Goal: Task Accomplishment & Management: Complete application form

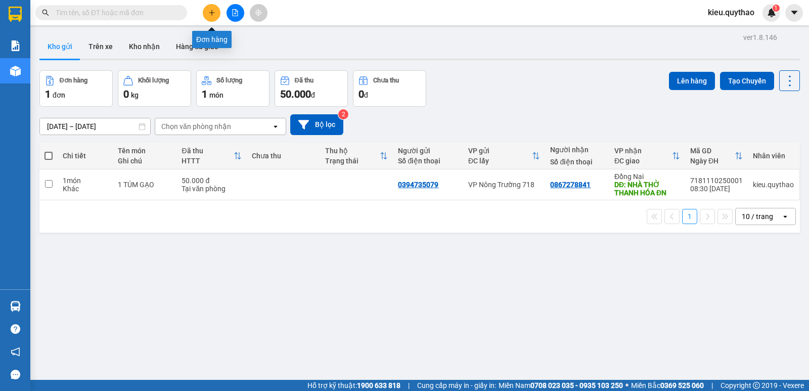
click at [211, 14] on icon "plus" at bounding box center [211, 12] width 7 height 7
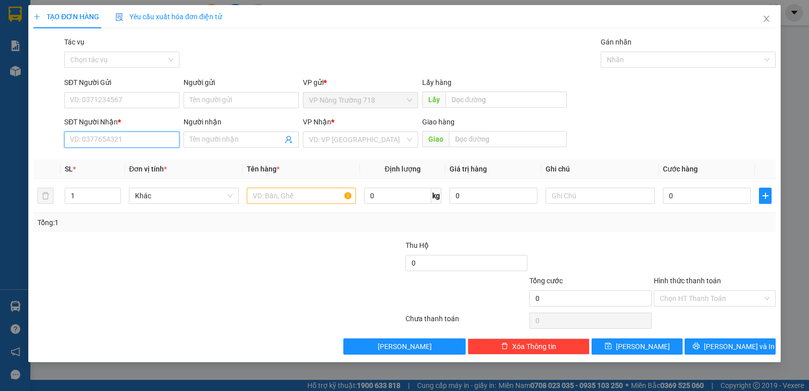
click at [82, 142] on input "SĐT Người Nhận *" at bounding box center [121, 139] width 115 height 16
type input "0347214920"
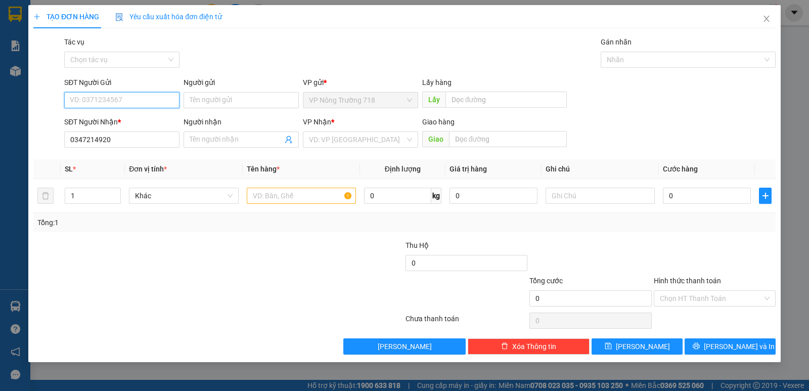
click at [122, 100] on input "SĐT Người Gửi" at bounding box center [121, 100] width 115 height 16
type input "0857654565"
click at [339, 137] on input "search" at bounding box center [357, 139] width 96 height 15
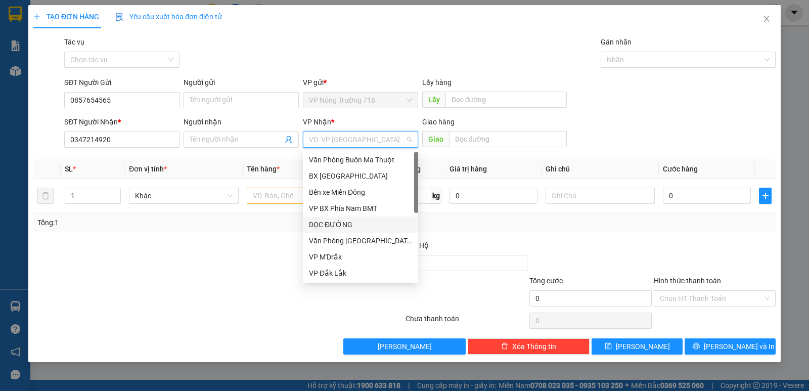
click at [345, 224] on div "DỌC ĐƯỜNG" at bounding box center [360, 224] width 103 height 11
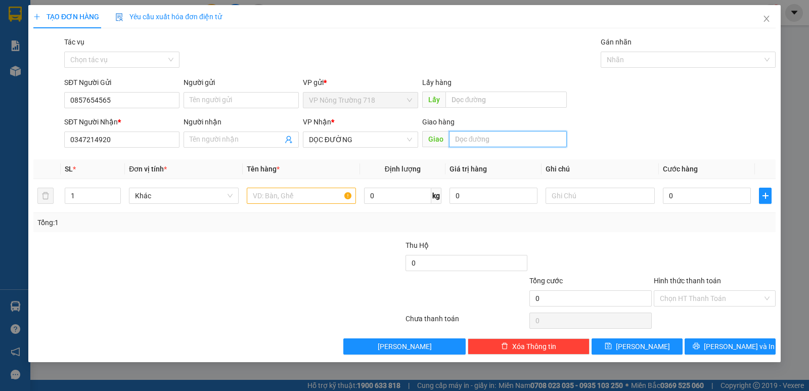
click at [466, 142] on input "text" at bounding box center [508, 139] width 118 height 16
type input "30/4 ĐN"
click at [290, 200] on input "text" at bounding box center [301, 196] width 109 height 16
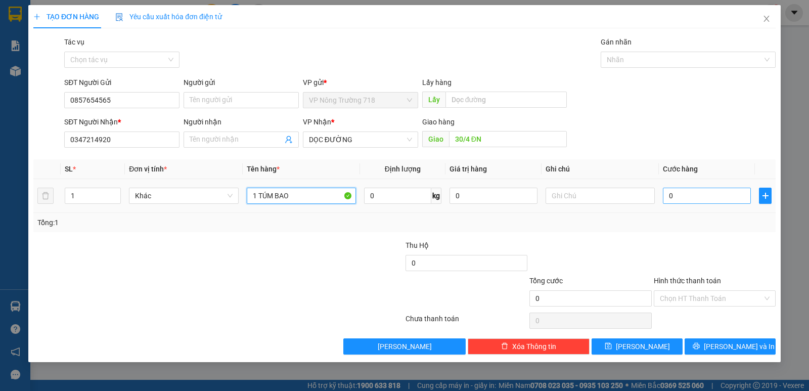
type input "1 TÚM BAO"
click at [668, 189] on input "0" at bounding box center [707, 196] width 88 height 16
type input "5"
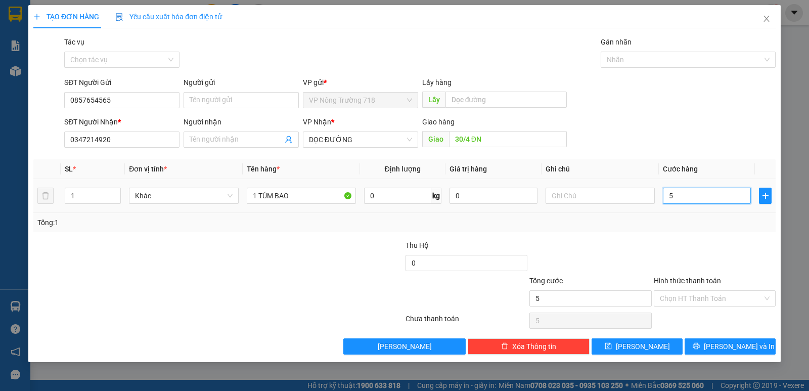
type input "50"
type input "500"
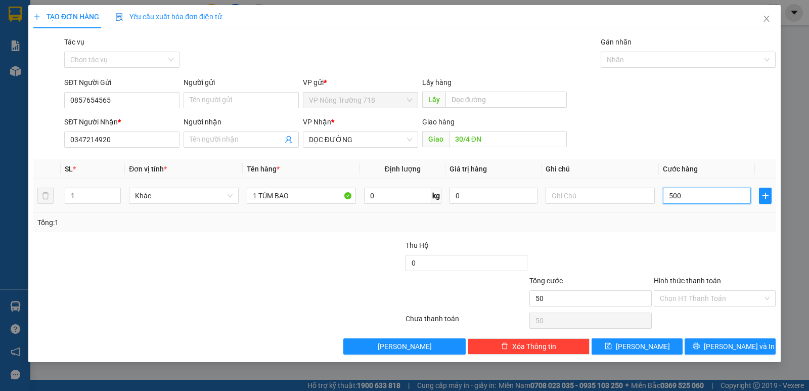
type input "500"
type input "5.000"
type input "50.000"
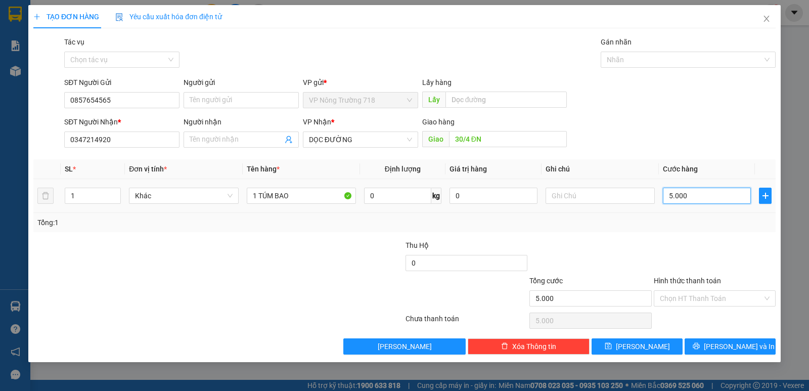
type input "50.000"
type input "500.000"
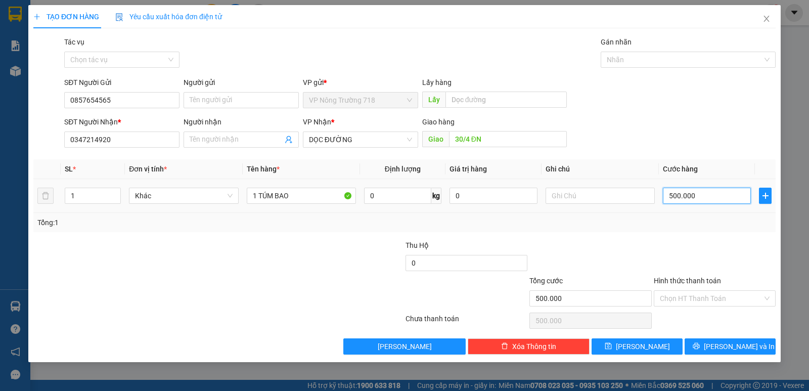
type input "50.000"
click at [745, 301] on input "Hình thức thanh toán" at bounding box center [711, 298] width 103 height 15
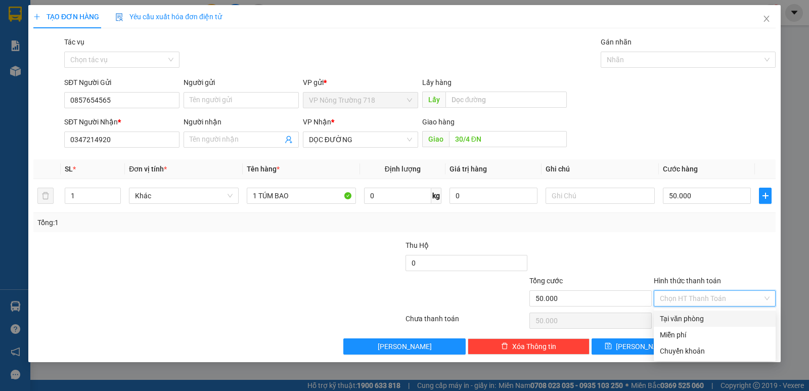
click at [725, 322] on div "Tại văn phòng" at bounding box center [715, 318] width 110 height 11
type input "0"
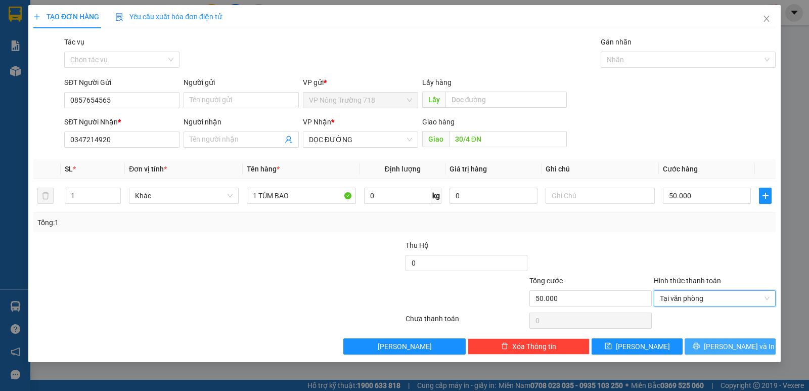
click at [722, 345] on span "[PERSON_NAME] và In" at bounding box center [739, 346] width 71 height 11
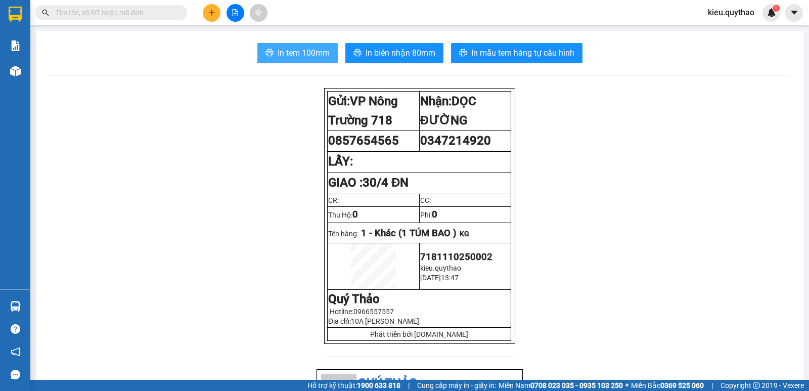
click at [303, 53] on span "In tem 100mm" at bounding box center [303, 53] width 52 height 13
click at [213, 14] on icon "plus" at bounding box center [211, 12] width 7 height 7
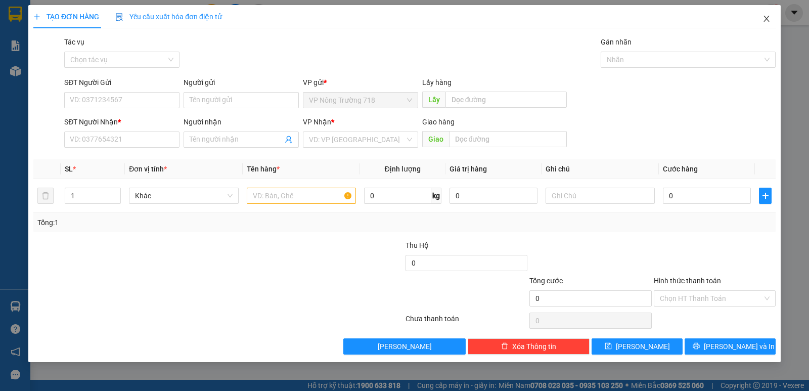
click at [768, 18] on icon "close" at bounding box center [766, 19] width 8 height 8
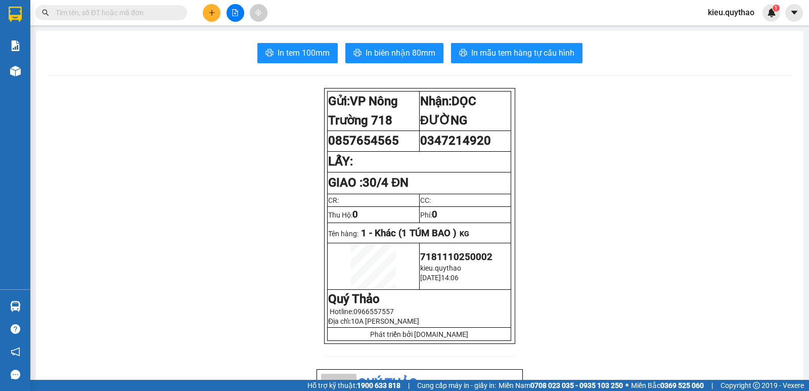
click at [149, 12] on input "text" at bounding box center [115, 12] width 119 height 11
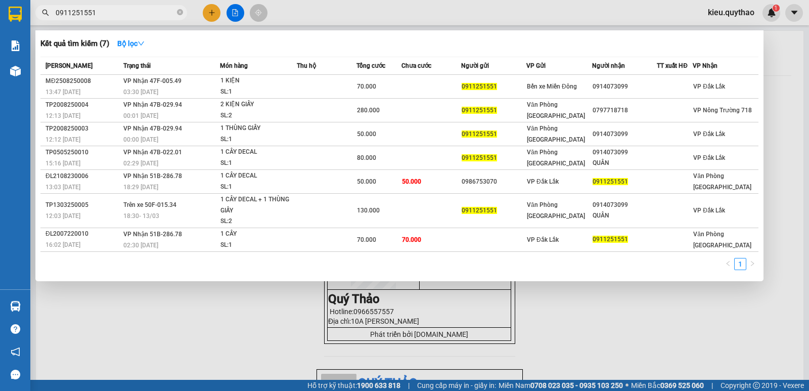
click at [615, 332] on div at bounding box center [404, 195] width 809 height 391
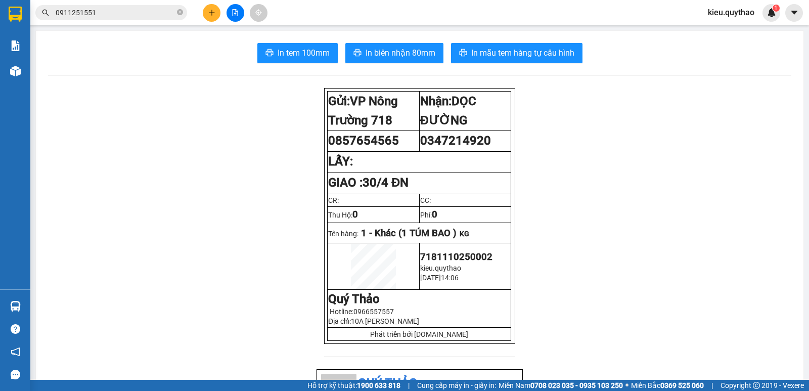
click at [145, 14] on input "0911251551" at bounding box center [115, 12] width 119 height 11
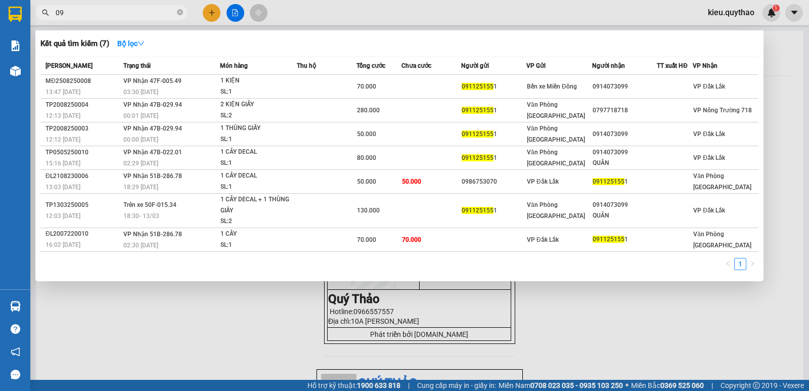
type input "0"
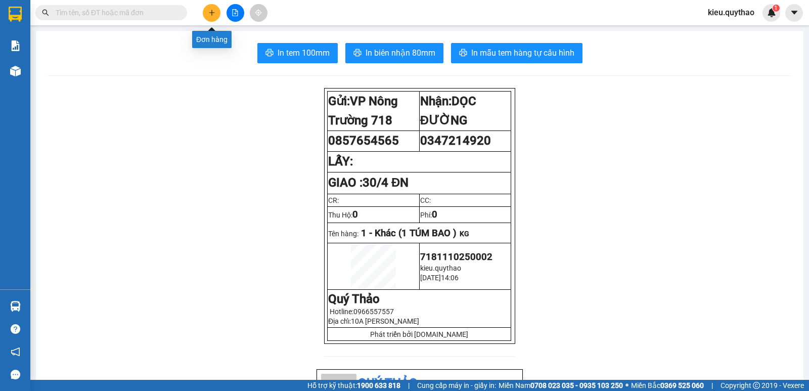
click at [211, 10] on icon "plus" at bounding box center [211, 12] width 7 height 7
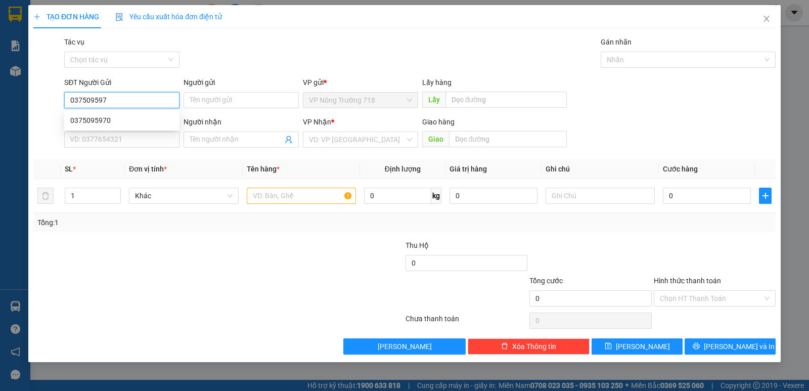
type input "0375095970"
click at [149, 120] on div "0375095970" at bounding box center [121, 120] width 103 height 11
type input "TRẠM 718"
type input "0976514797"
type input "0375095970"
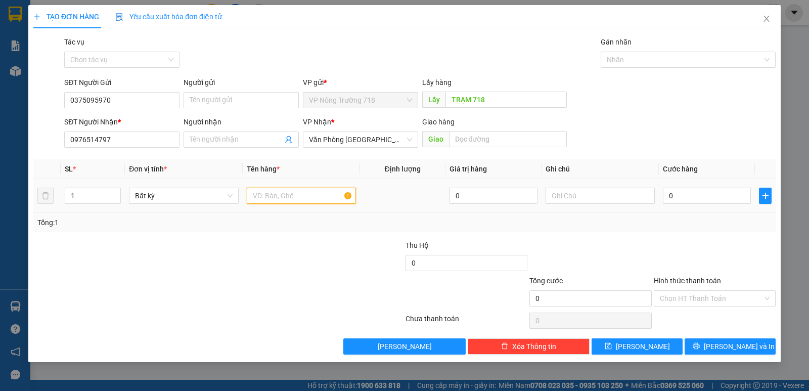
click at [279, 191] on input "text" at bounding box center [301, 196] width 109 height 16
type input "1"
type input "1 SỌC -1 THÙNG XỐP NHỎ"
click at [664, 193] on input "0" at bounding box center [707, 196] width 88 height 16
drag, startPoint x: 660, startPoint y: 187, endPoint x: 666, endPoint y: 190, distance: 6.8
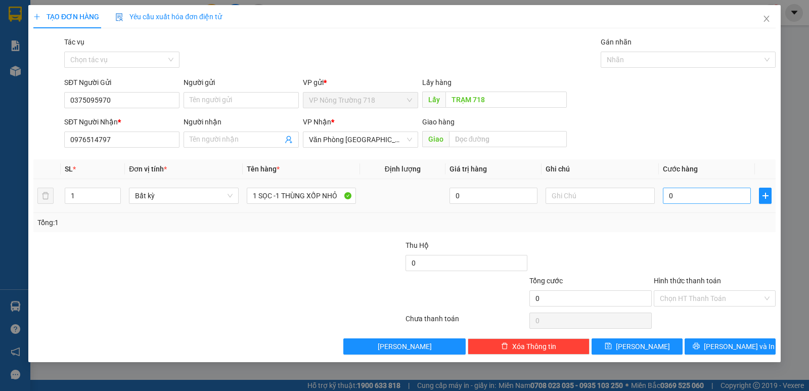
click at [663, 189] on td "0" at bounding box center [707, 196] width 96 height 34
click at [667, 197] on input "0" at bounding box center [707, 196] width 88 height 16
click at [675, 196] on input "0" at bounding box center [707, 196] width 88 height 16
click at [669, 197] on input "0" at bounding box center [707, 196] width 88 height 16
type input "80"
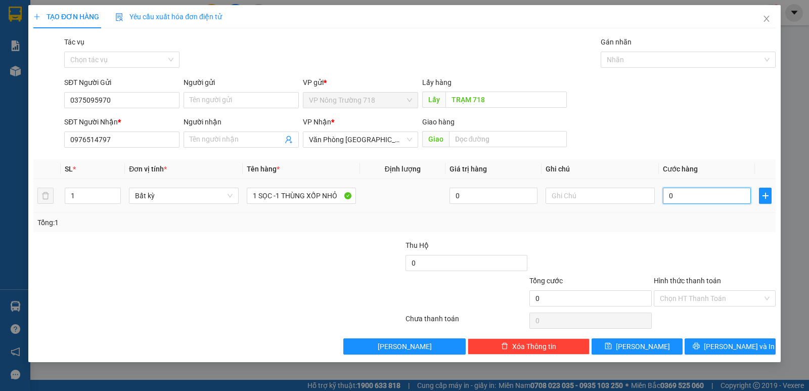
type input "80"
type input "800"
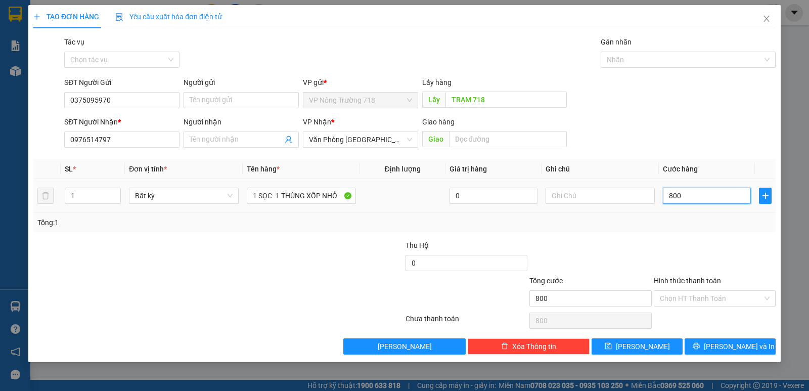
type input "8.000"
type input "80.000"
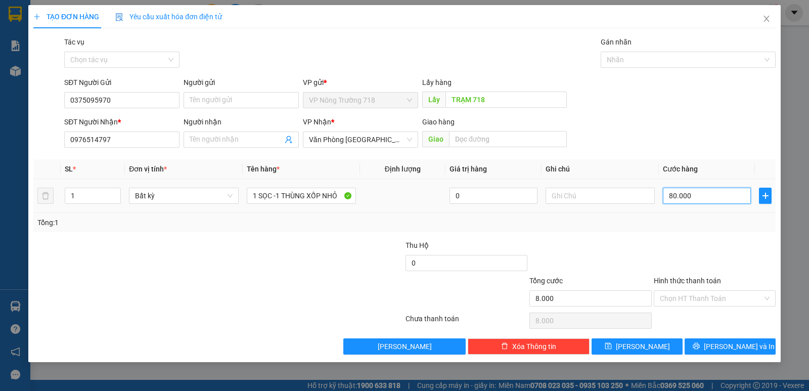
type input "80.000"
click at [714, 297] on input "Hình thức thanh toán" at bounding box center [711, 298] width 103 height 15
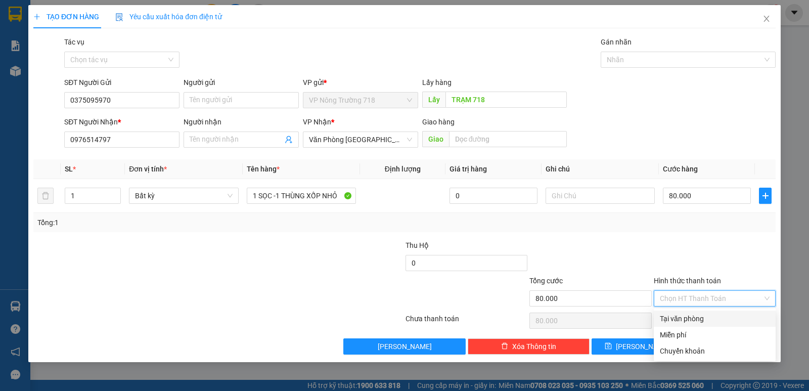
click at [703, 315] on div "Tại văn phòng" at bounding box center [715, 318] width 110 height 11
type input "0"
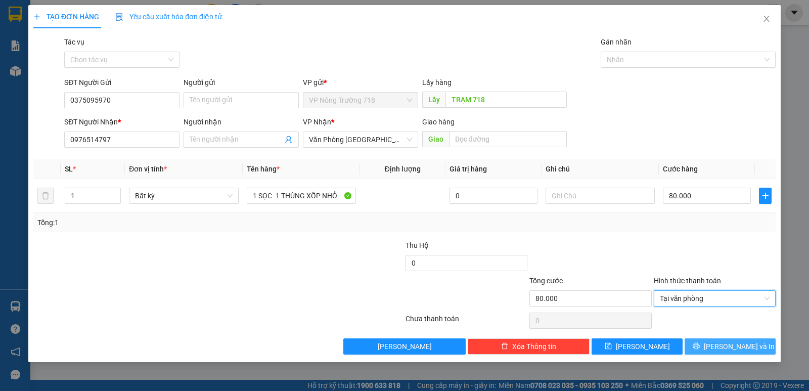
click at [709, 345] on button "[PERSON_NAME] và In" at bounding box center [729, 346] width 91 height 16
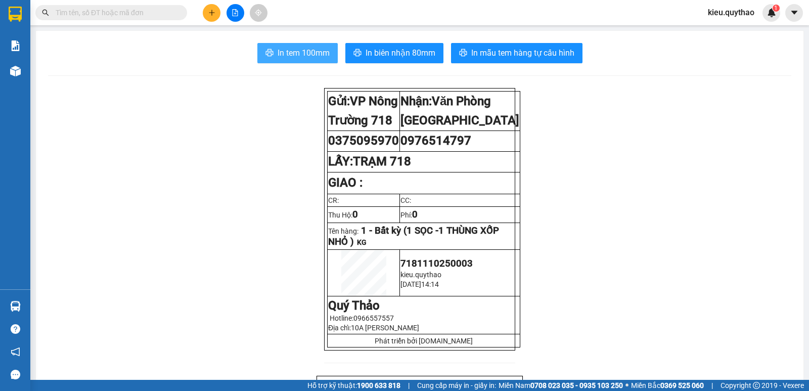
click at [291, 56] on span "In tem 100mm" at bounding box center [303, 53] width 52 height 13
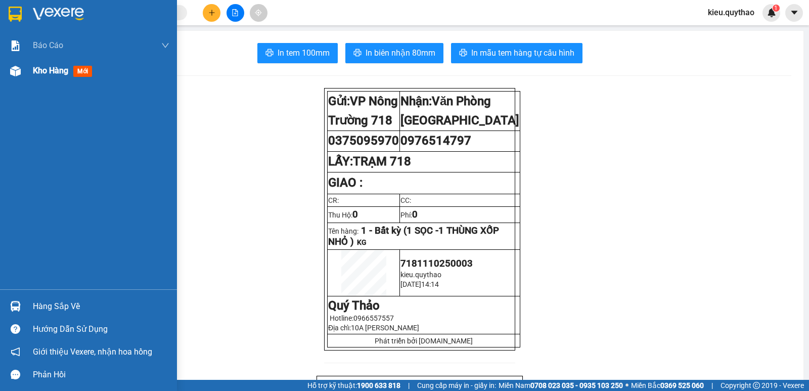
click at [18, 72] on img at bounding box center [15, 71] width 11 height 11
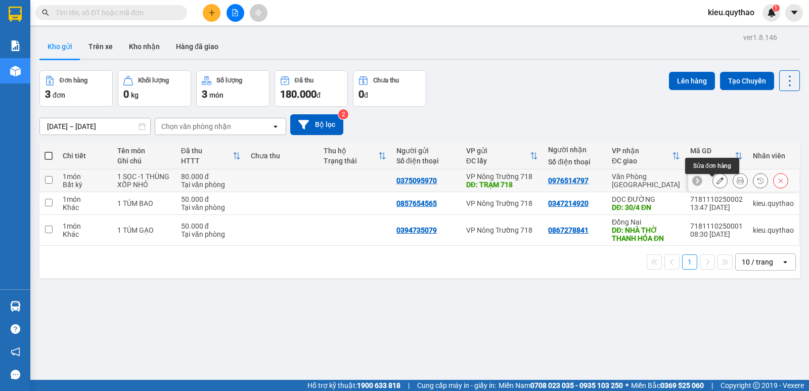
click at [716, 184] on icon at bounding box center [719, 180] width 7 height 7
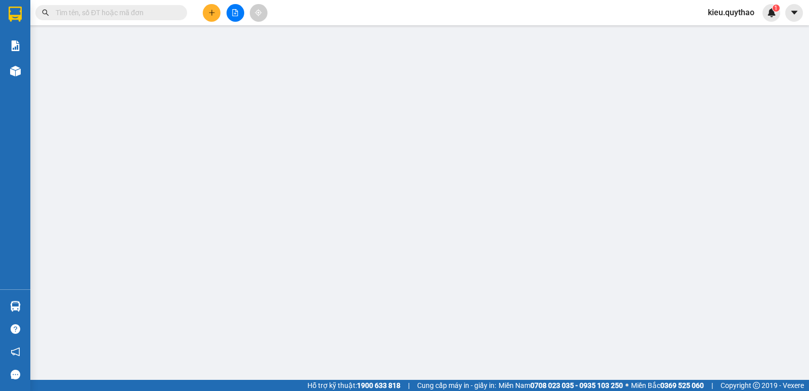
type input "0375095970"
type input "TRẠM 718"
type input "0976514797"
type input "80.000"
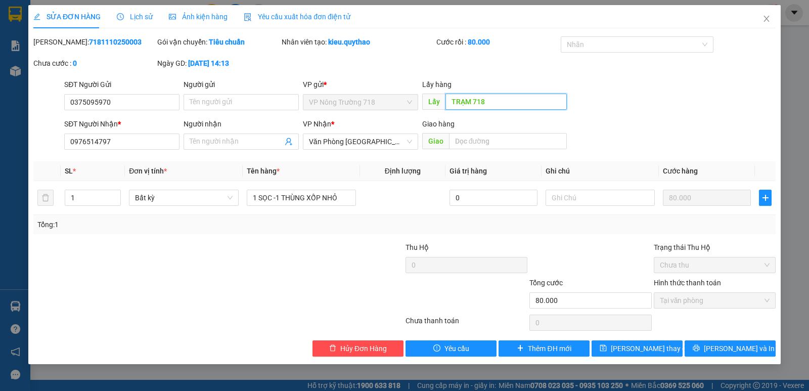
click at [487, 101] on input "TRẠM 718" at bounding box center [506, 102] width 122 height 16
click at [758, 348] on button "[PERSON_NAME] và In" at bounding box center [729, 348] width 91 height 16
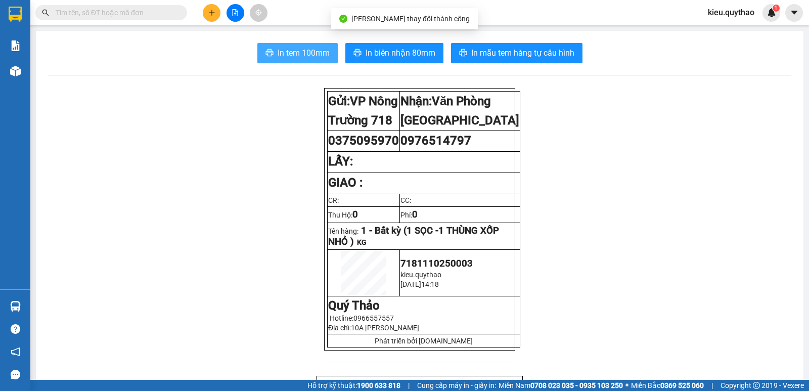
click at [309, 51] on span "In tem 100mm" at bounding box center [303, 53] width 52 height 13
